Goal: Task Accomplishment & Management: Use online tool/utility

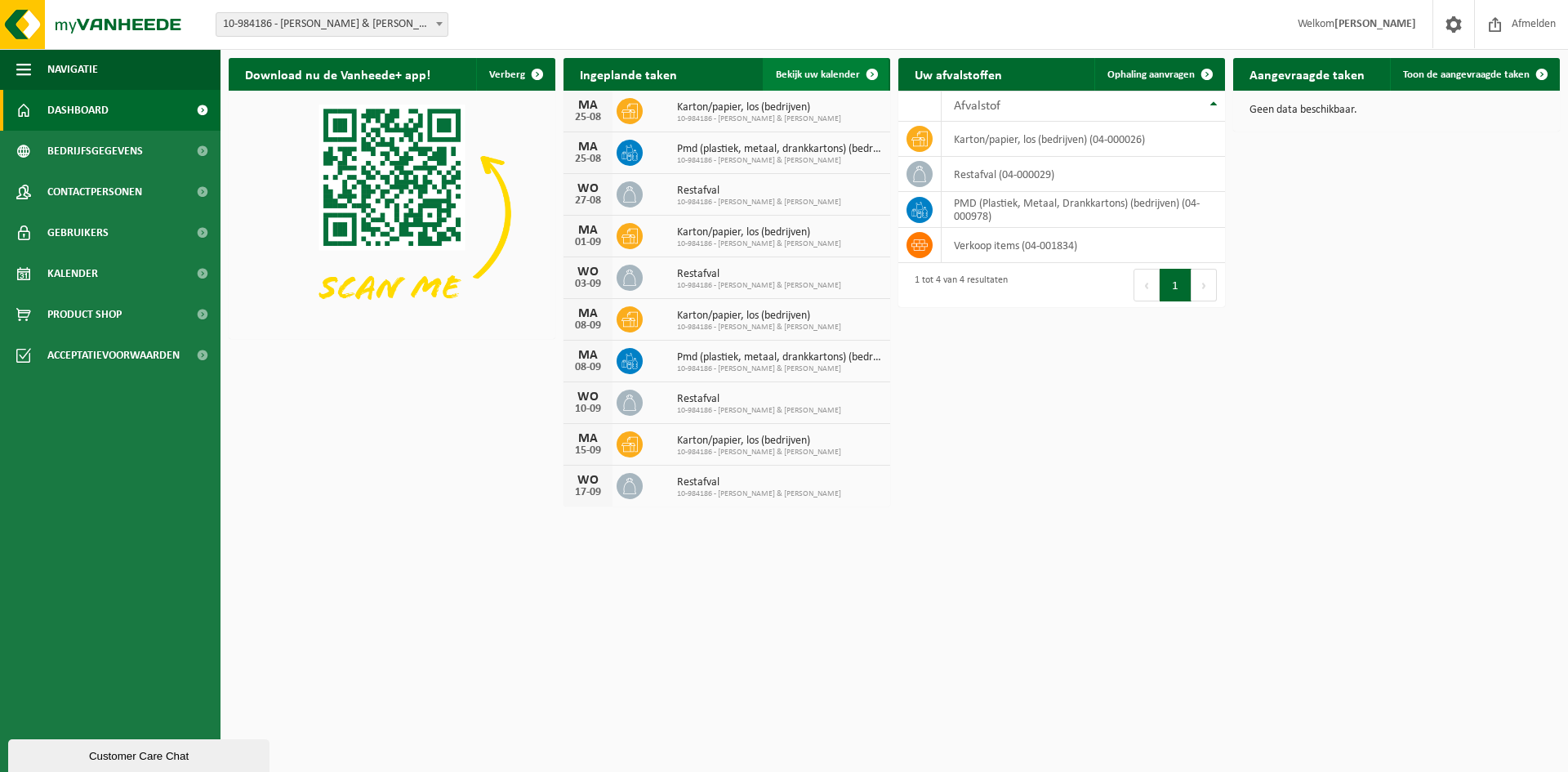
click at [815, 82] on link "Bekijk uw kalender" at bounding box center [826, 74] width 126 height 33
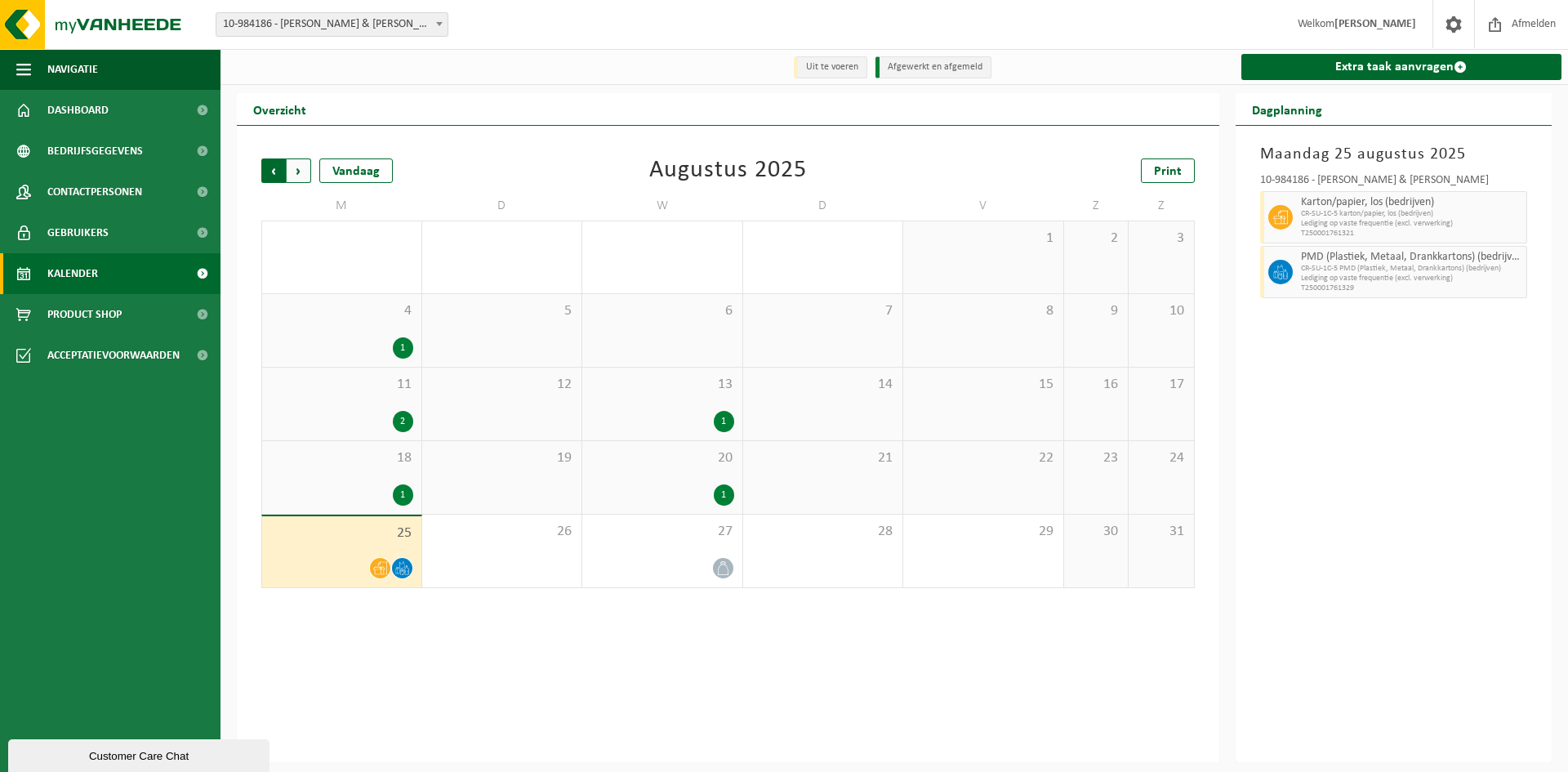
click at [302, 178] on span "Volgende" at bounding box center [299, 170] width 24 height 24
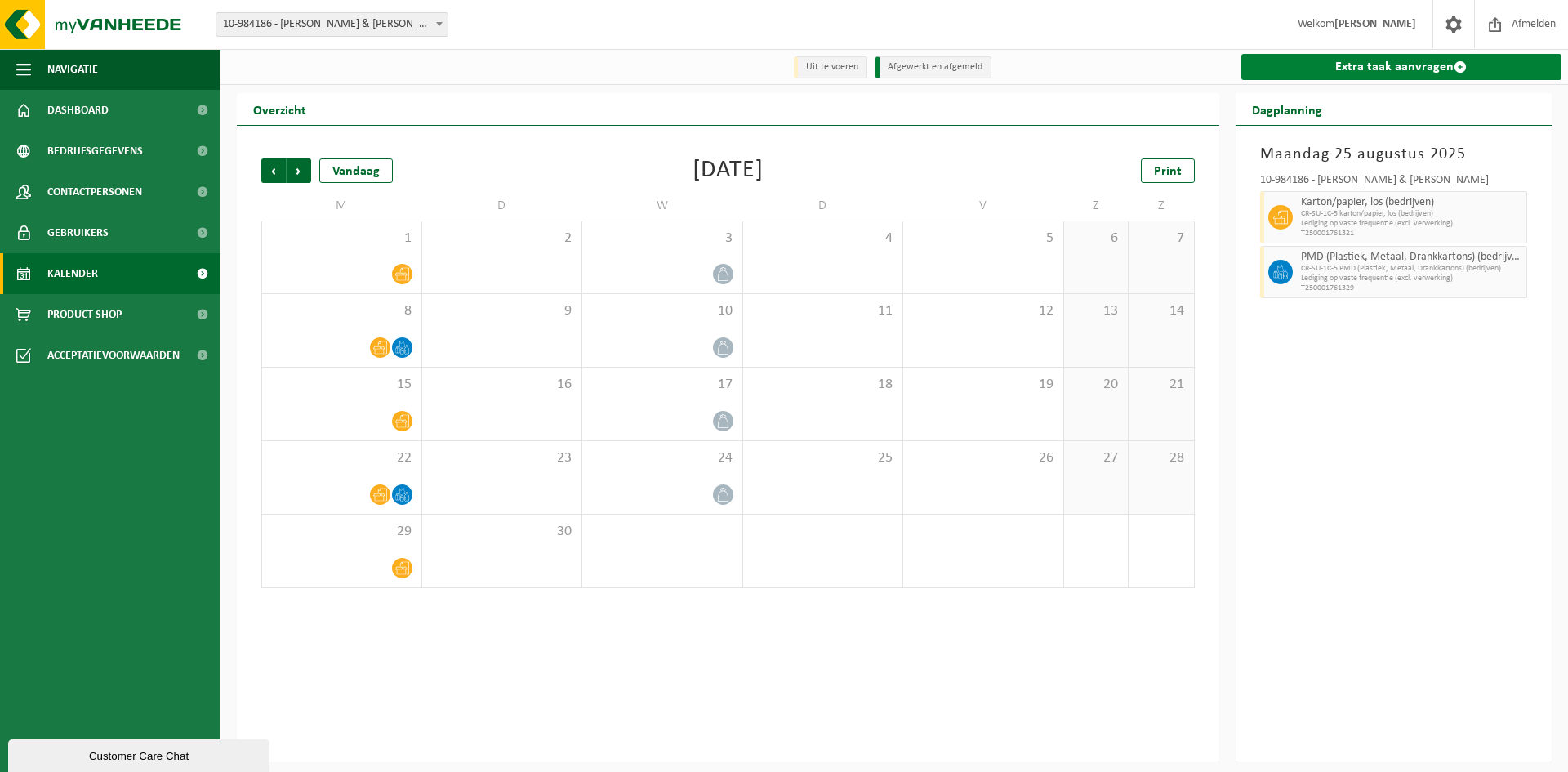
click at [1378, 73] on link "Extra taak aanvragen" at bounding box center [1401, 67] width 321 height 26
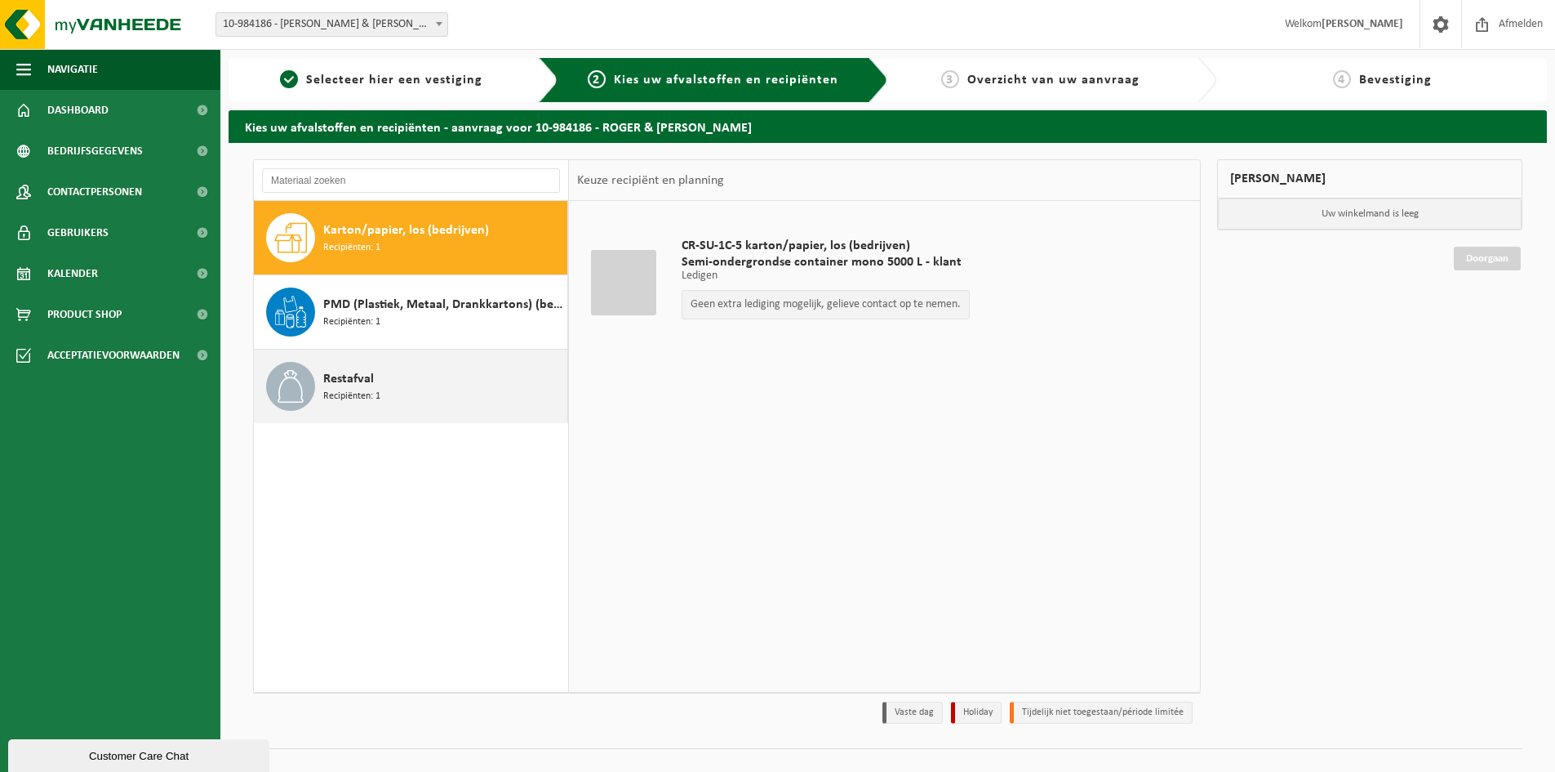
click at [371, 376] on span "Restafval" at bounding box center [348, 379] width 51 height 20
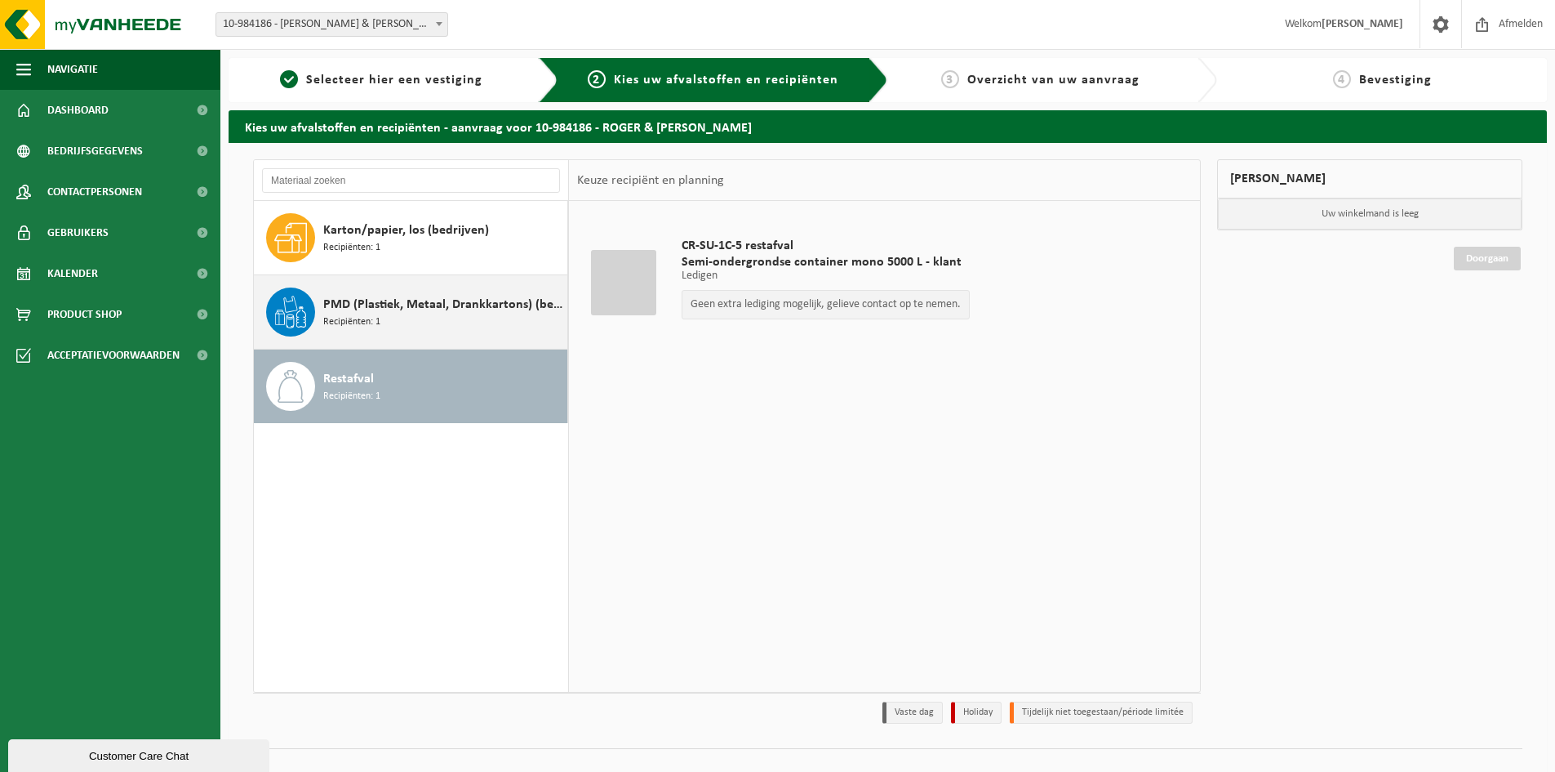
click at [389, 321] on div "PMD (Plastiek, Metaal, Drankkartons) (bedrijven) Recipiënten: 1" at bounding box center [443, 311] width 240 height 49
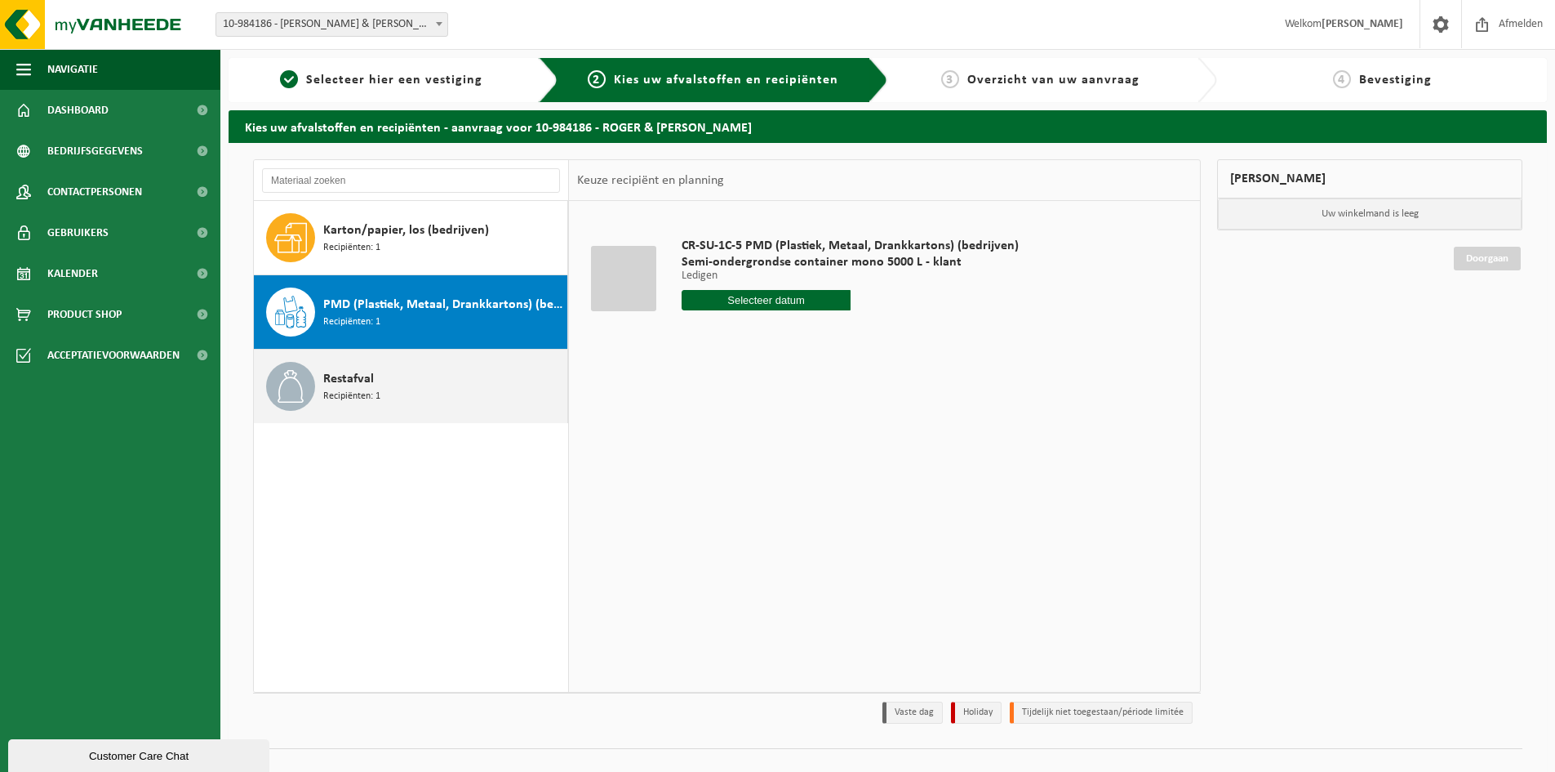
click at [424, 388] on div "Restafval Recipiënten: 1" at bounding box center [443, 386] width 240 height 49
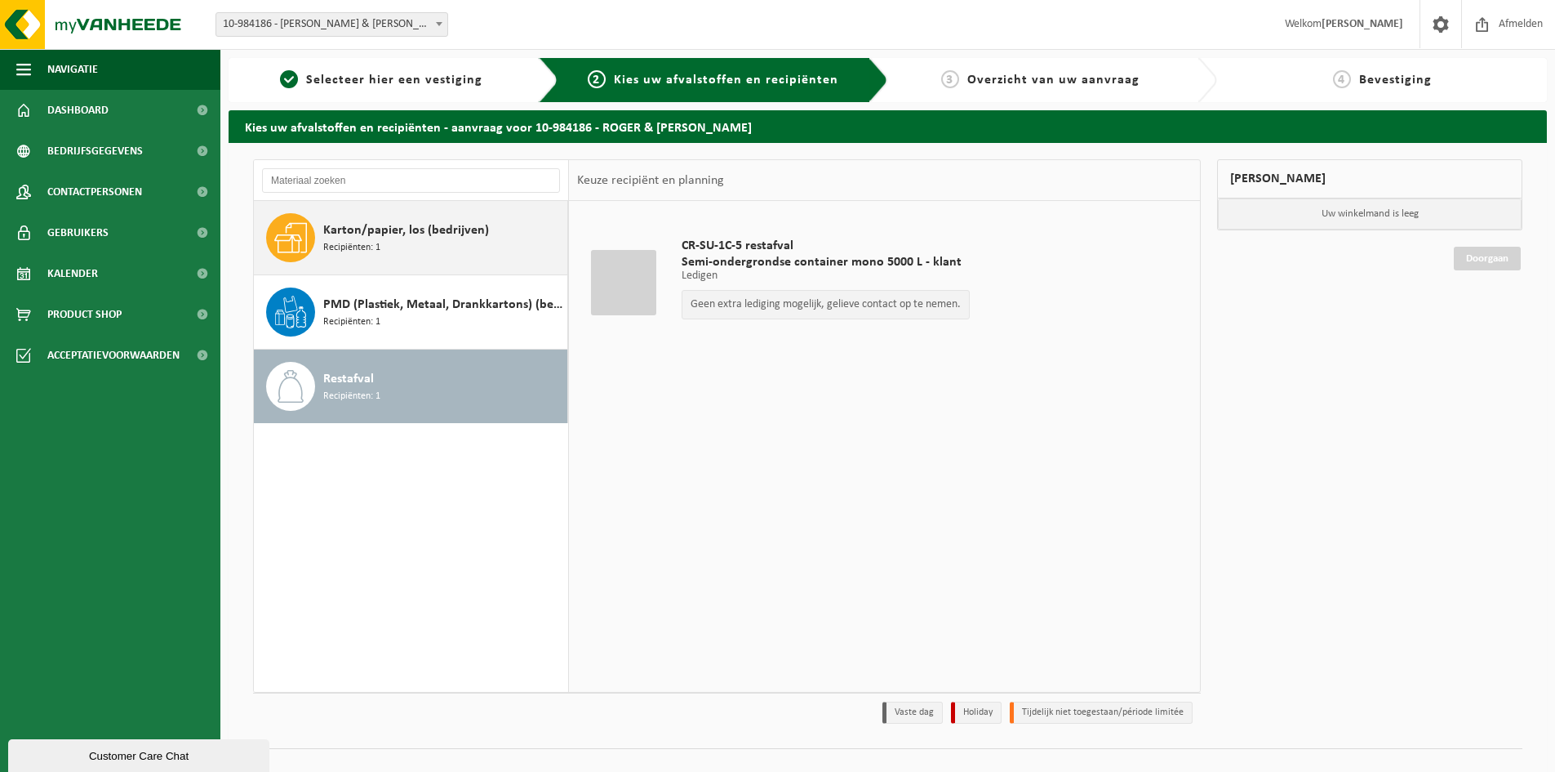
click at [429, 269] on div "Karton/papier, los (bedrijven) Recipiënten: 1" at bounding box center [411, 237] width 314 height 73
